Goal: Task Accomplishment & Management: Manage account settings

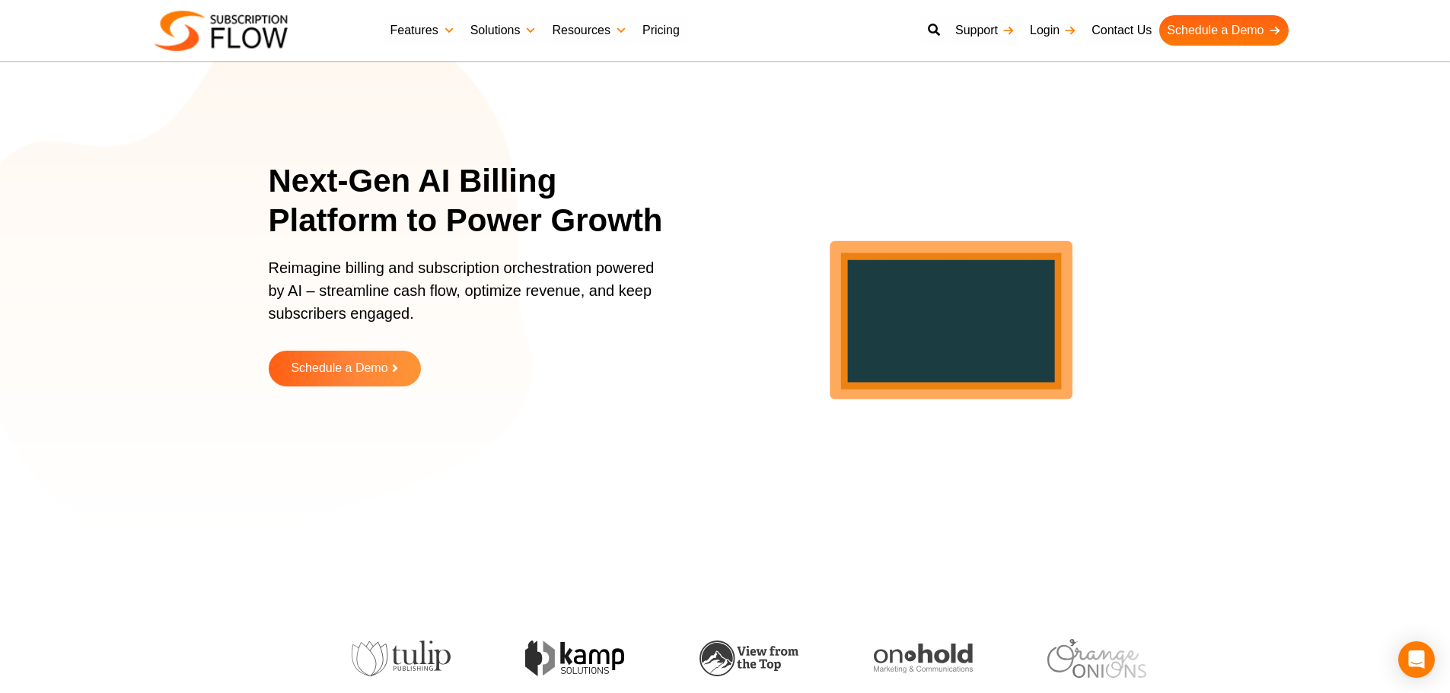
click at [1052, 28] on link "Login" at bounding box center [1053, 30] width 62 height 30
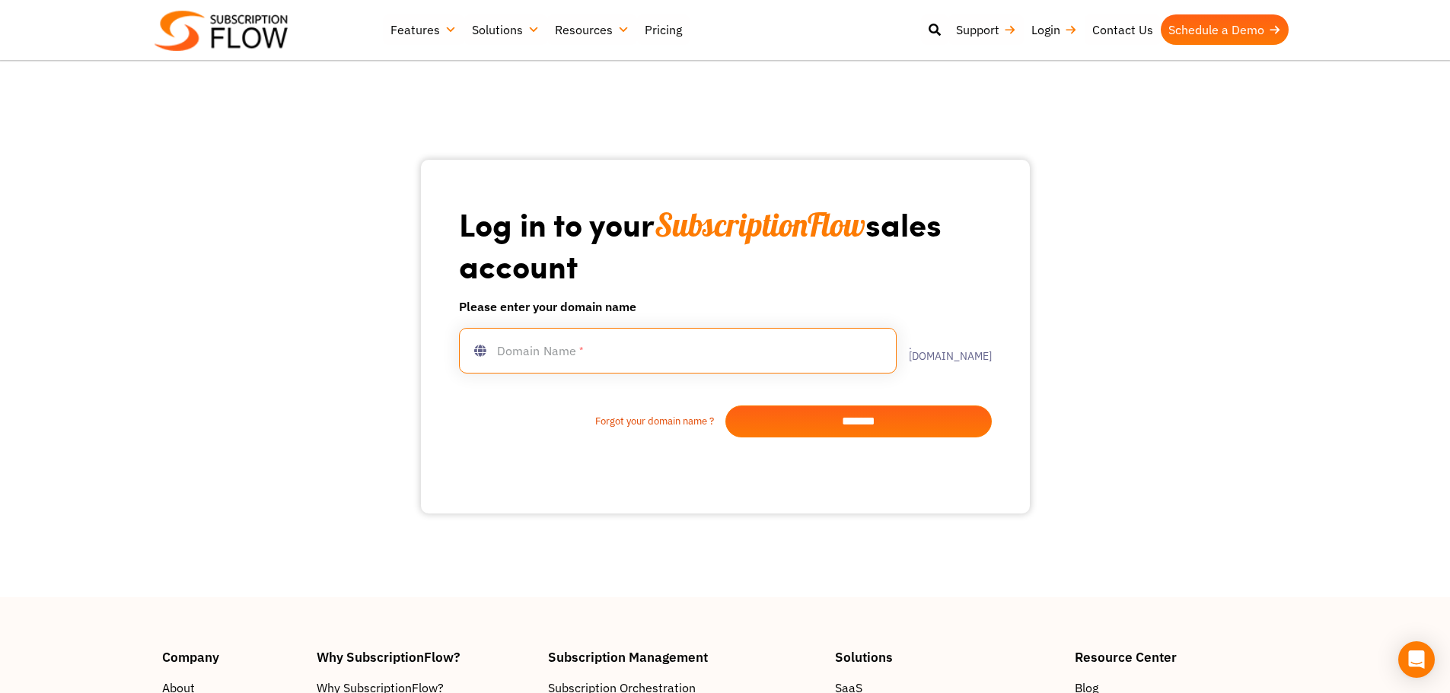
click at [568, 362] on input "text" at bounding box center [678, 351] width 438 height 46
type input "********"
click at [876, 417] on input "*******" at bounding box center [858, 422] width 266 height 32
